Goal: Obtain resource: Download file/media

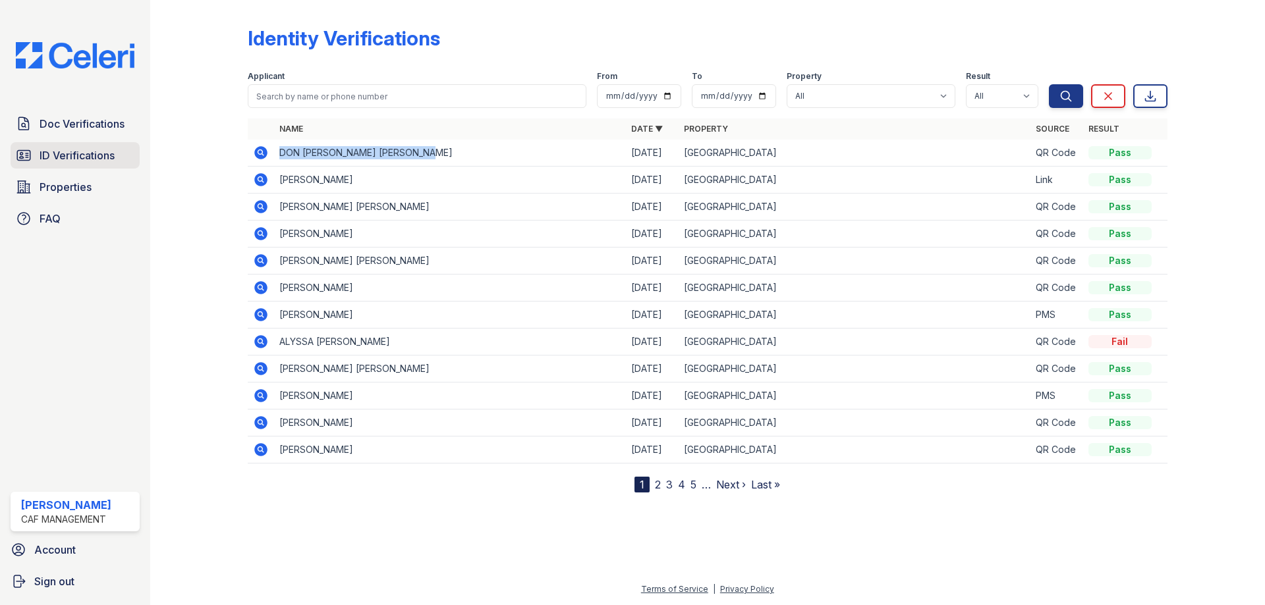
click at [52, 150] on span "ID Verifications" at bounding box center [77, 156] width 75 height 16
click at [88, 159] on span "ID Verifications" at bounding box center [77, 156] width 75 height 16
click at [258, 183] on icon at bounding box center [260, 179] width 13 height 13
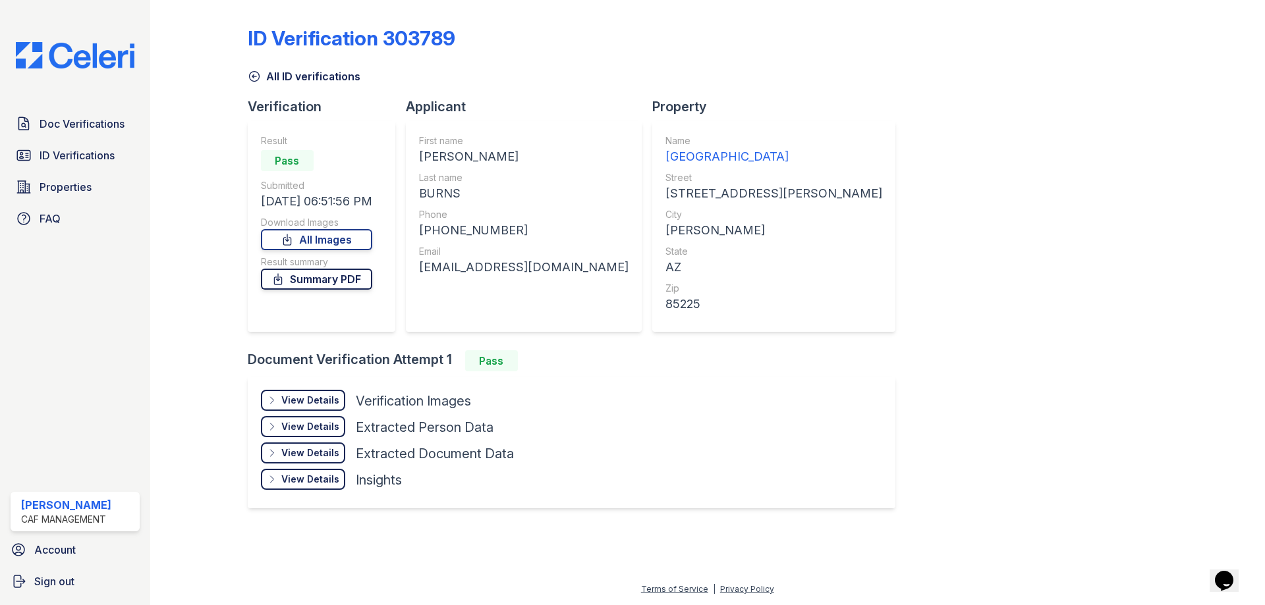
click at [312, 281] on link "Summary PDF" at bounding box center [316, 279] width 111 height 21
click at [316, 401] on div "View Details" at bounding box center [310, 400] width 58 height 13
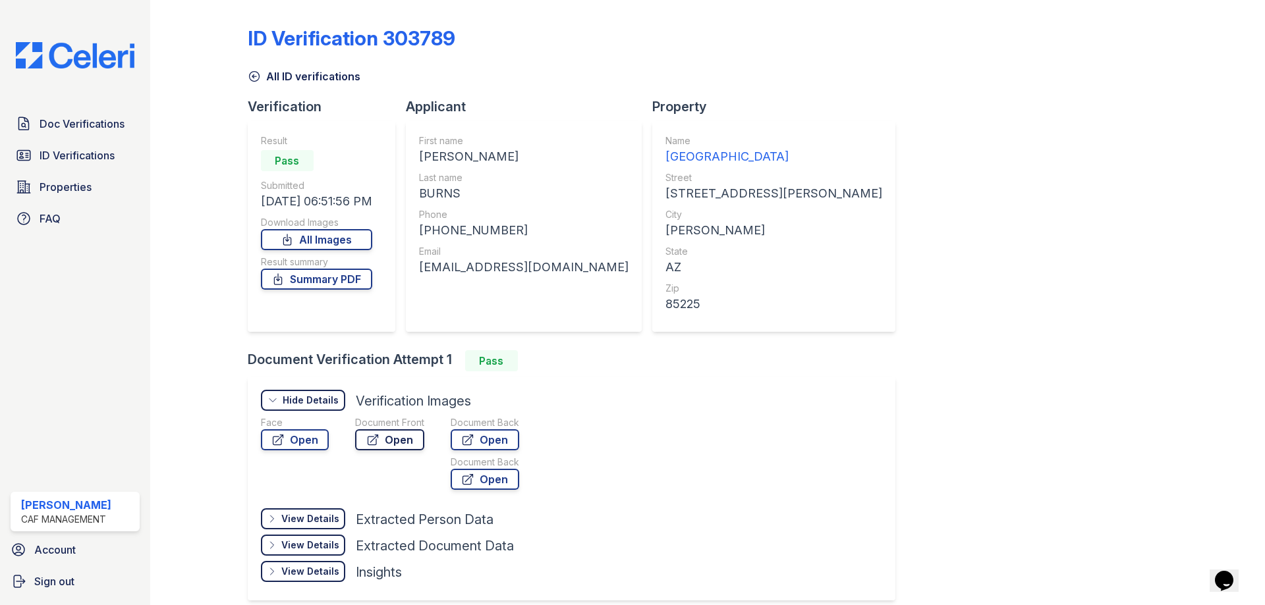
click at [370, 437] on icon at bounding box center [373, 440] width 10 height 10
click at [76, 136] on link "Doc Verifications" at bounding box center [75, 124] width 129 height 26
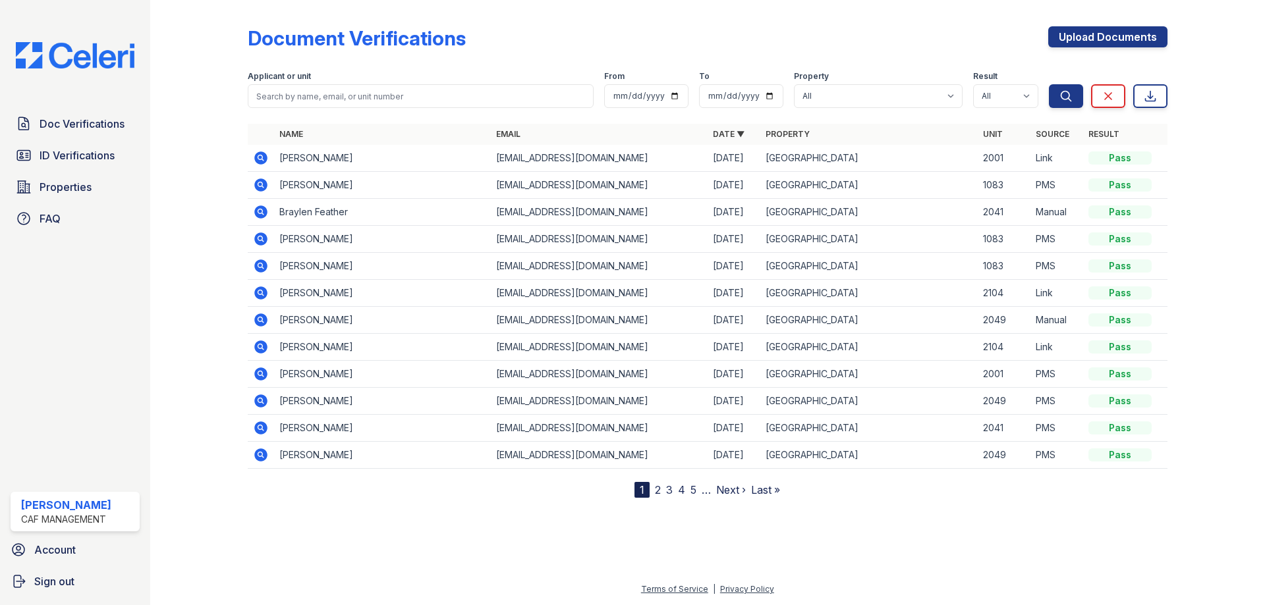
click at [256, 156] on icon at bounding box center [260, 157] width 13 height 13
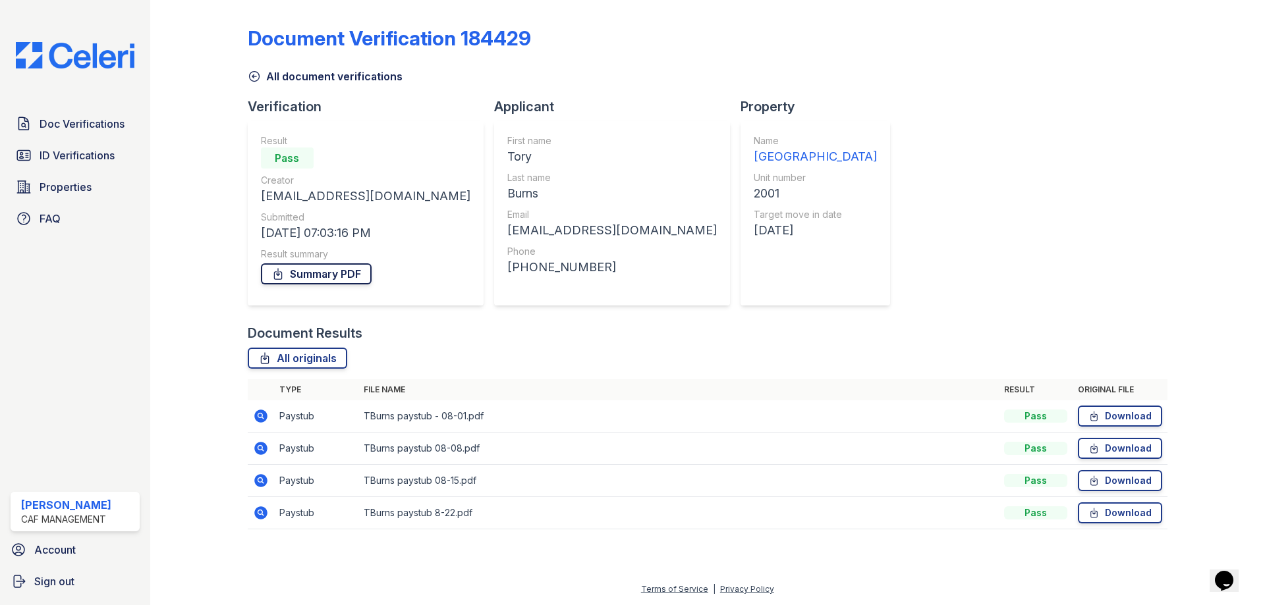
click at [310, 267] on link "Summary PDF" at bounding box center [316, 273] width 111 height 21
click at [1130, 410] on link "Download" at bounding box center [1120, 416] width 84 height 21
click at [1116, 452] on link "Download" at bounding box center [1120, 448] width 84 height 21
drag, startPoint x: 1109, startPoint y: 481, endPoint x: 1111, endPoint y: 499, distance: 17.9
click at [1109, 481] on link "Download" at bounding box center [1120, 480] width 84 height 21
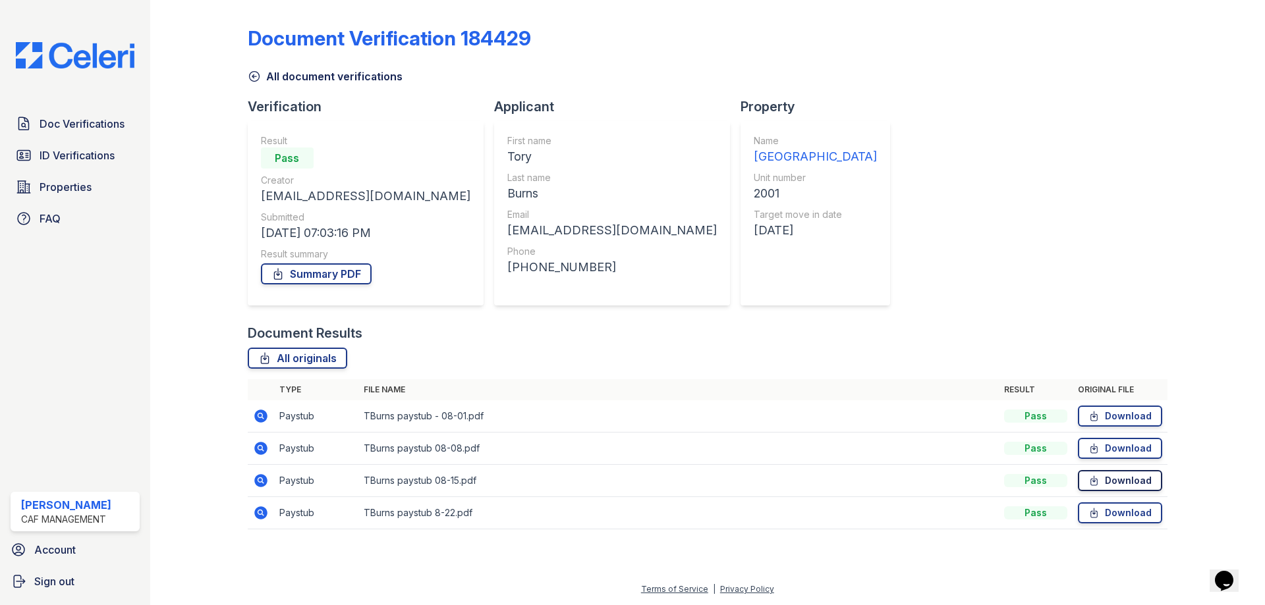
drag, startPoint x: 1115, startPoint y: 512, endPoint x: 1110, endPoint y: 476, distance: 36.6
click at [1115, 512] on link "Download" at bounding box center [1120, 513] width 84 height 21
